Goal: Task Accomplishment & Management: Complete application form

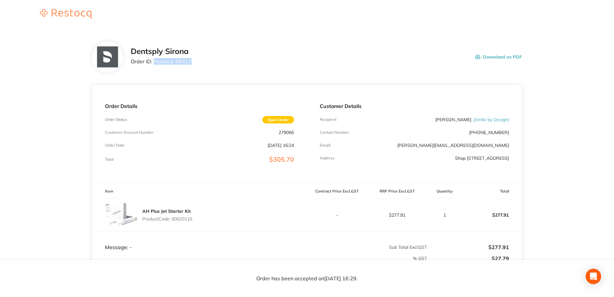
drag, startPoint x: 177, startPoint y: 61, endPoint x: 154, endPoint y: 62, distance: 22.6
click at [154, 62] on div "Dentsply Sirona Order ID: Restocq- 96417 Download as PDF" at bounding box center [326, 57] width 391 height 20
copy p "Restocq- 96417"
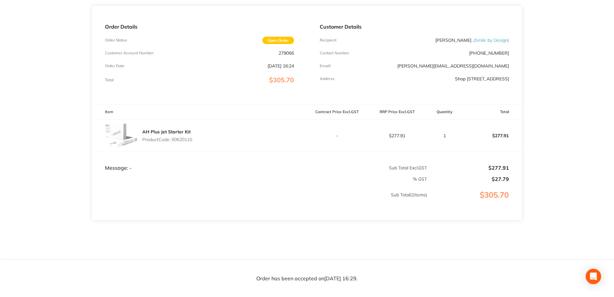
scroll to position [91, 0]
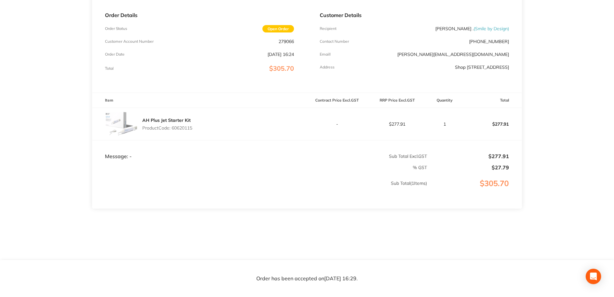
drag, startPoint x: 195, startPoint y: 130, endPoint x: 173, endPoint y: 130, distance: 22.2
click at [173, 130] on div "AH Plus Jet Starter Kit Product Code: 60620115" at bounding box center [199, 124] width 215 height 32
copy p "60620115"
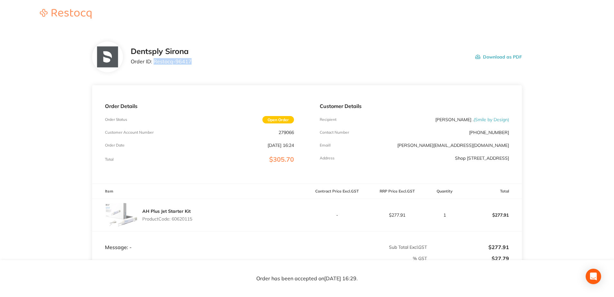
drag, startPoint x: 186, startPoint y: 62, endPoint x: 154, endPoint y: 64, distance: 31.9
click at [154, 64] on div "Dentsply Sirona Order ID: Restocq- 96417 Download as PDF" at bounding box center [326, 57] width 391 height 20
copy p "Restocq- 96417"
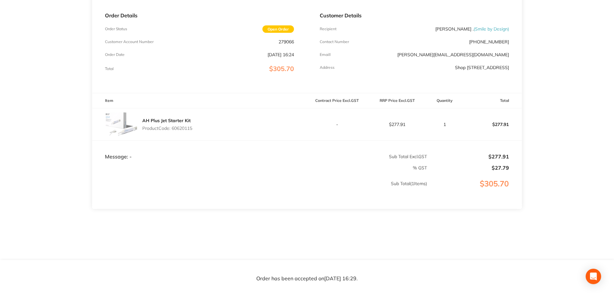
scroll to position [91, 0]
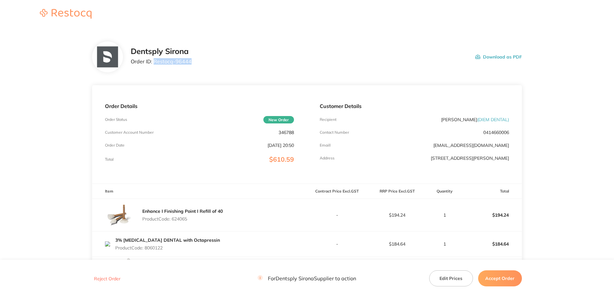
drag, startPoint x: 185, startPoint y: 61, endPoint x: 154, endPoint y: 64, distance: 31.6
click at [154, 64] on div "Dentsply Sirona Order ID: Restocq- 96444 Download as PDF" at bounding box center [326, 57] width 391 height 20
copy p "Restocq- 96444"
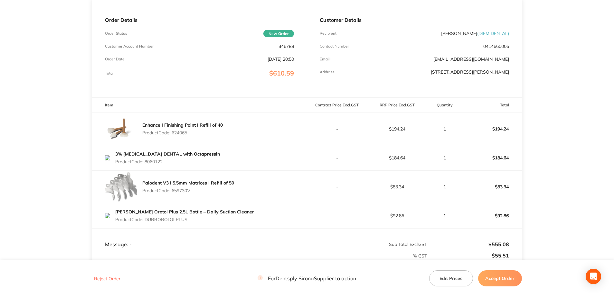
scroll to position [129, 0]
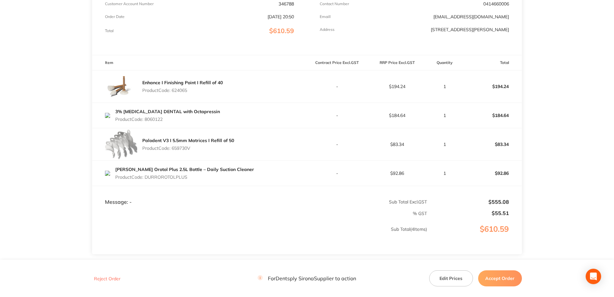
drag, startPoint x: 189, startPoint y: 89, endPoint x: 174, endPoint y: 89, distance: 15.8
click at [174, 89] on p "Product Code: 624065" at bounding box center [182, 90] width 80 height 5
copy p "624065"
drag, startPoint x: 166, startPoint y: 122, endPoint x: 146, endPoint y: 121, distance: 20.0
click at [146, 121] on p "Product Code: 8060122" at bounding box center [167, 119] width 105 height 5
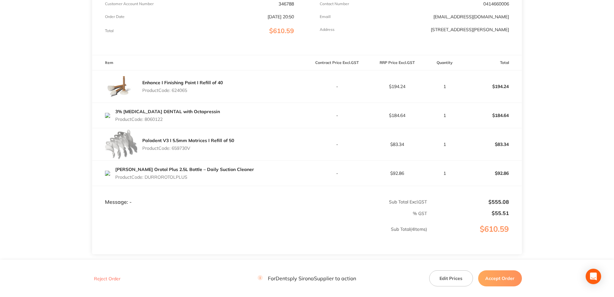
copy p "8060122"
drag, startPoint x: 192, startPoint y: 149, endPoint x: 173, endPoint y: 149, distance: 19.3
click at [173, 149] on p "Product Code: 659730V" at bounding box center [188, 148] width 92 height 5
copy p "659730V"
drag, startPoint x: 192, startPoint y: 179, endPoint x: 147, endPoint y: 177, distance: 44.8
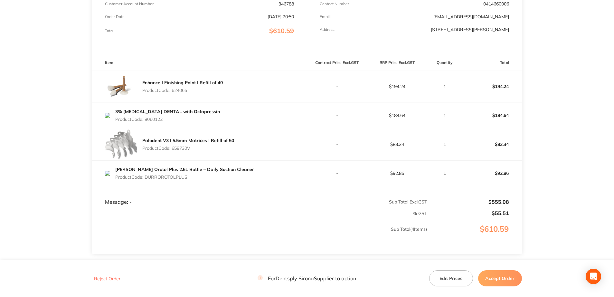
click at [147, 177] on p "Product Code: DURROROTOLPLUS" at bounding box center [184, 177] width 139 height 5
copy p "DURROROTOLPLUS"
click at [459, 214] on button "Accept Order" at bounding box center [500, 279] width 44 height 16
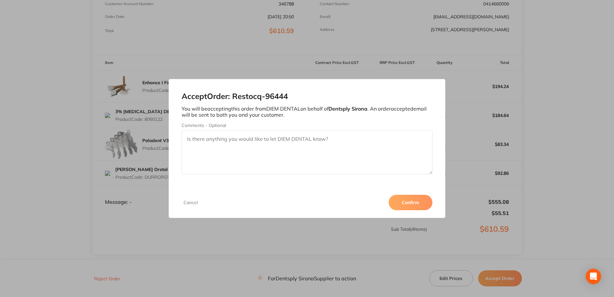
click at [409, 203] on button "Confirm" at bounding box center [411, 202] width 44 height 15
